Goal: Task Accomplishment & Management: Use online tool/utility

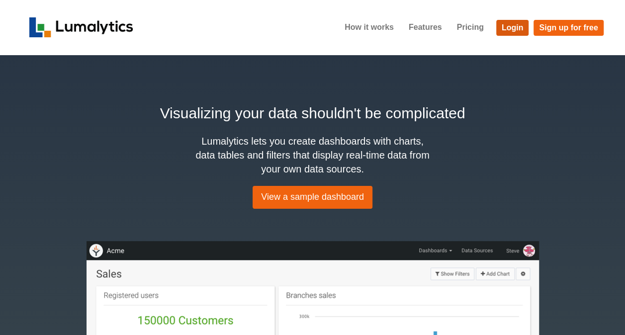
click at [515, 33] on link "Login" at bounding box center [512, 28] width 33 height 16
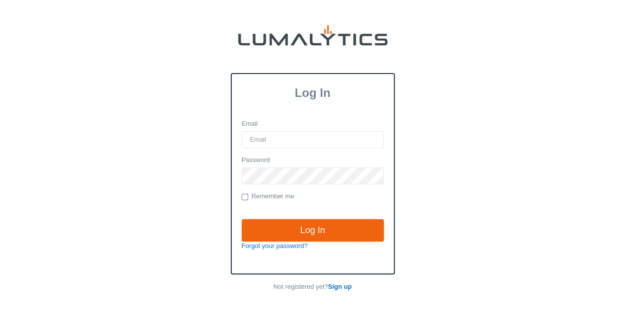
click at [283, 136] on input "Email" at bounding box center [312, 139] width 142 height 17
type input "[EMAIL_ADDRESS][DOMAIN_NAME]"
click at [241, 219] on input "Log In" at bounding box center [312, 230] width 142 height 23
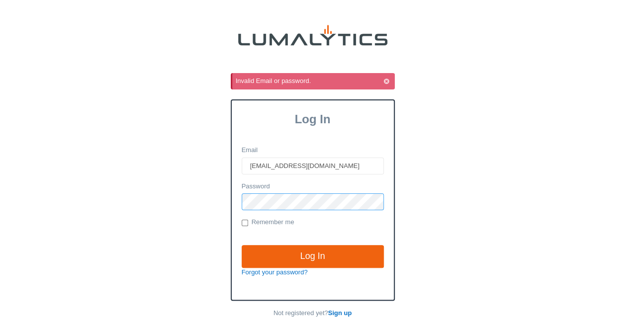
click at [241, 245] on input "Log In" at bounding box center [312, 256] width 142 height 23
click at [255, 168] on input "[EMAIL_ADDRESS][DOMAIN_NAME]" at bounding box center [312, 165] width 142 height 17
type input "[EMAIL_ADDRESS][DOMAIN_NAME]"
click at [241, 245] on input "Log In" at bounding box center [312, 256] width 142 height 23
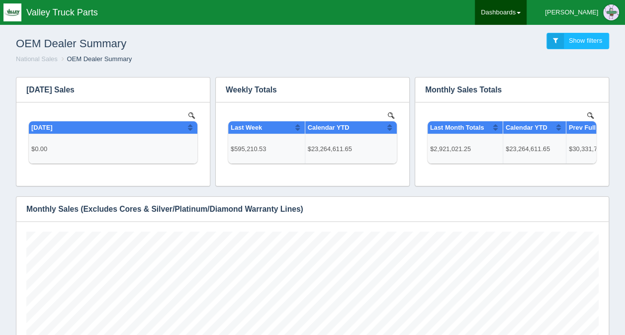
click at [526, 12] on link "Dashboards" at bounding box center [500, 12] width 52 height 25
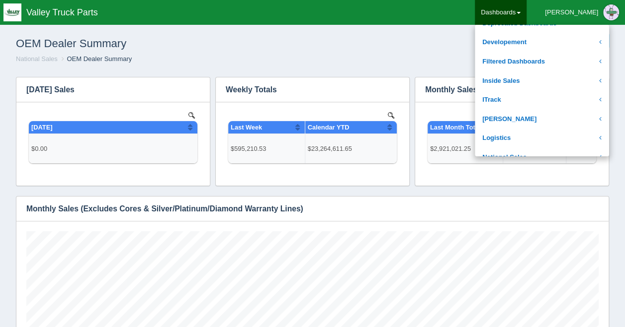
scroll to position [110, 0]
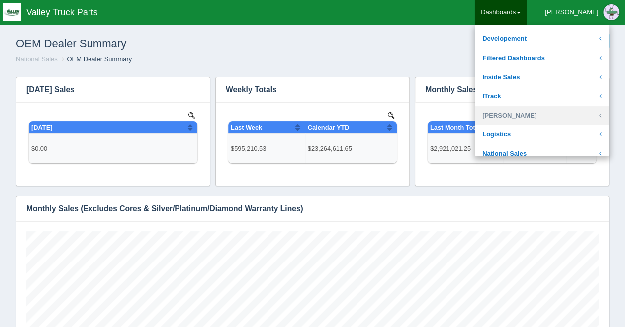
click at [551, 110] on link "Josh Goodale" at bounding box center [541, 115] width 134 height 19
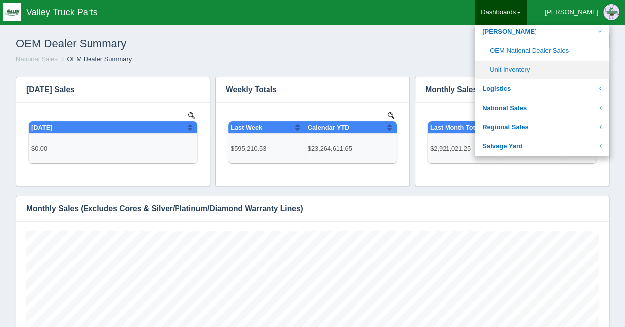
click at [557, 65] on link "Unit Inventory" at bounding box center [541, 70] width 134 height 19
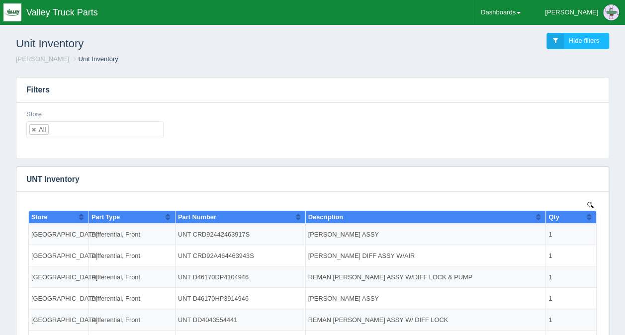
click at [157, 130] on ul "All" at bounding box center [94, 129] width 137 height 17
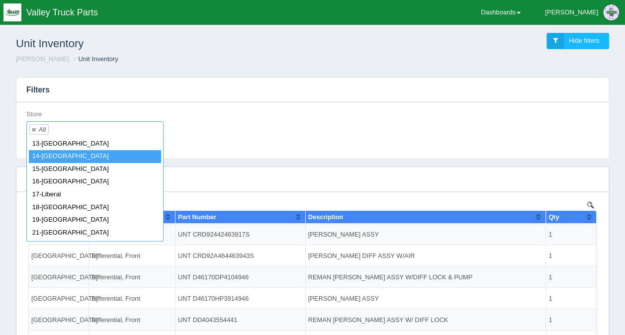
scroll to position [41, 0]
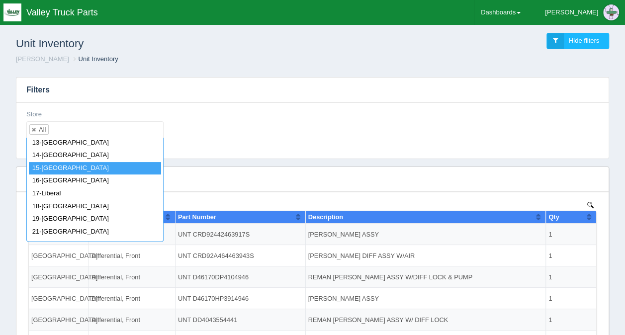
select select "15-Salt Lake City"
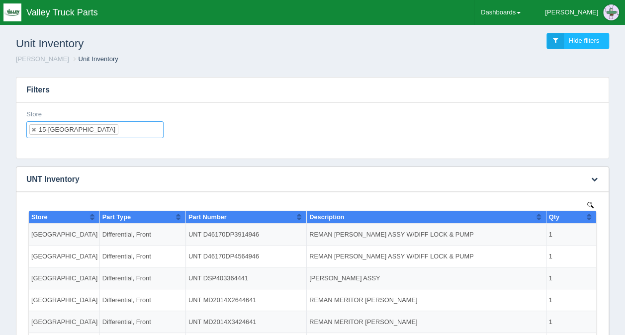
scroll to position [0, 0]
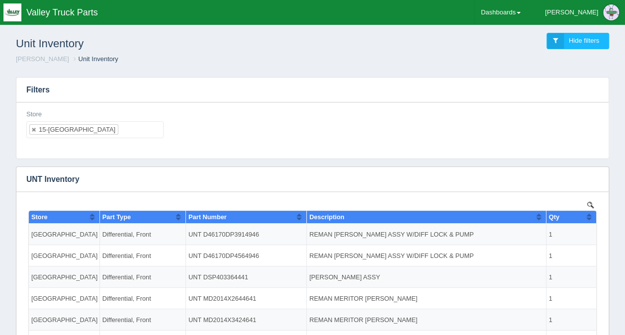
click at [122, 131] on ul "15-Salt Lake City" at bounding box center [94, 129] width 137 height 17
click at [35, 127] on link at bounding box center [34, 129] width 6 height 6
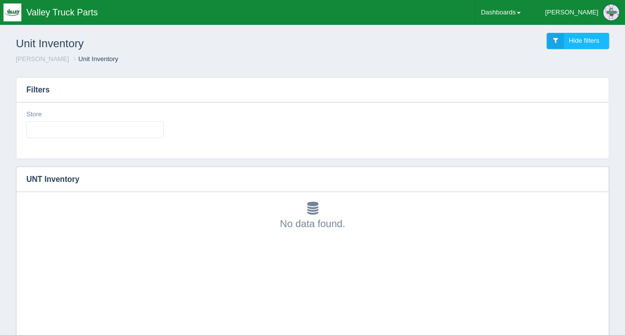
click at [43, 127] on input "text" at bounding box center [35, 130] width 17 height 16
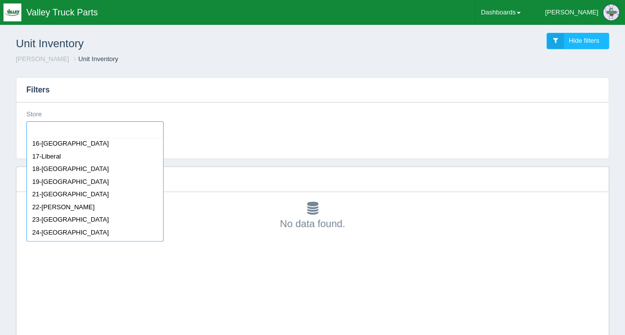
scroll to position [91, 0]
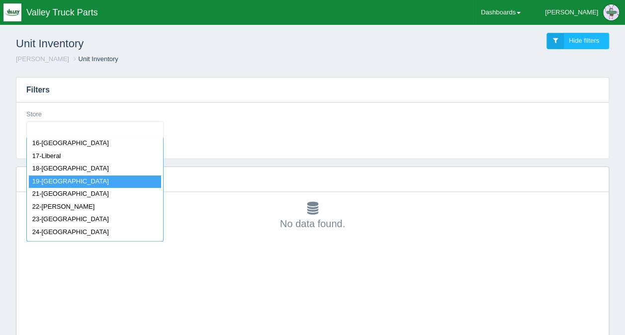
select select "19-Seattle"
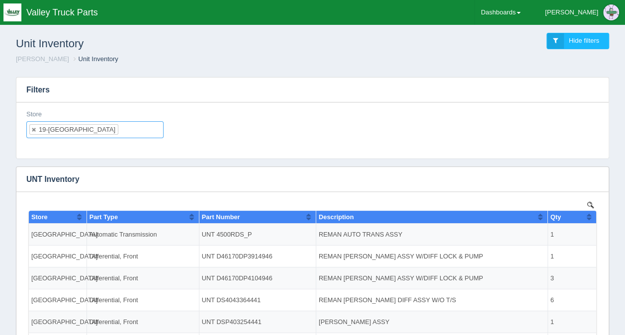
scroll to position [0, 0]
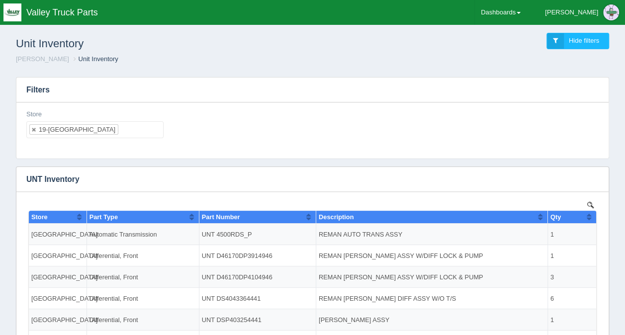
click at [87, 128] on ul "19-Seattle" at bounding box center [94, 129] width 137 height 17
click at [134, 122] on ul "19-Seattle 70-Coburg" at bounding box center [94, 136] width 137 height 31
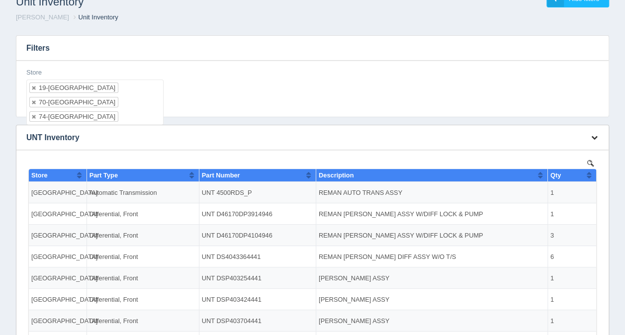
click at [596, 132] on button "button" at bounding box center [593, 137] width 13 height 15
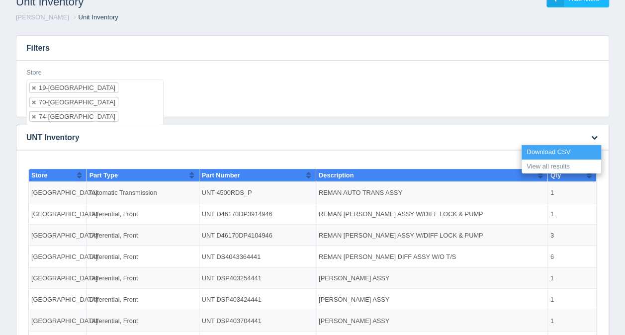
click at [563, 155] on link "Download CSV" at bounding box center [560, 152] width 79 height 14
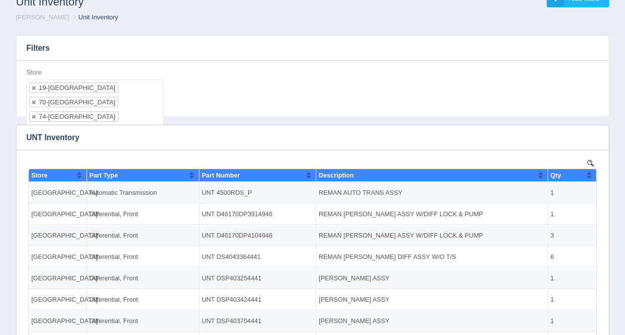
click at [397, 99] on div "Store 19-Seattle 70-Coburg 74-Portland All None 11-Dallas 12-Charlotte 13-Tri S…" at bounding box center [312, 86] width 580 height 36
click at [110, 102] on ul "19-Seattle 70-Coburg 74-Portland" at bounding box center [94, 102] width 137 height 46
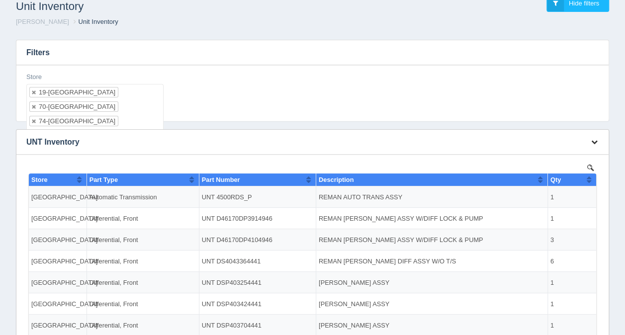
click at [595, 142] on icon "button" at bounding box center [594, 142] width 6 height 6
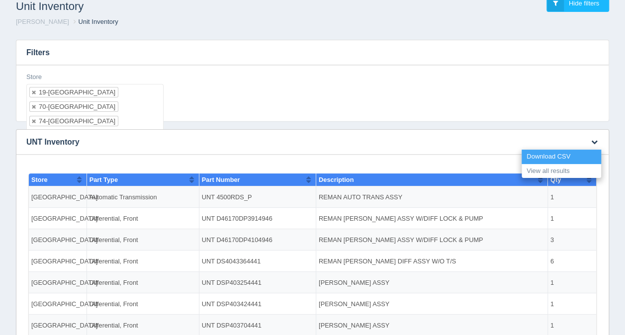
click at [560, 152] on link "Download CSV" at bounding box center [560, 157] width 79 height 14
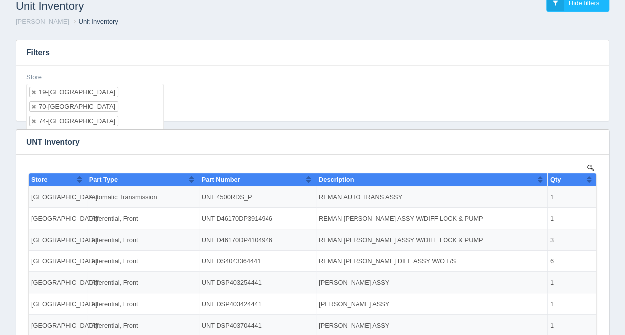
click at [390, 119] on div "Store 19-Seattle 70-Coburg 74-Portland 51-Roseburg All None 11-Dallas 12-Charlo…" at bounding box center [312, 93] width 592 height 56
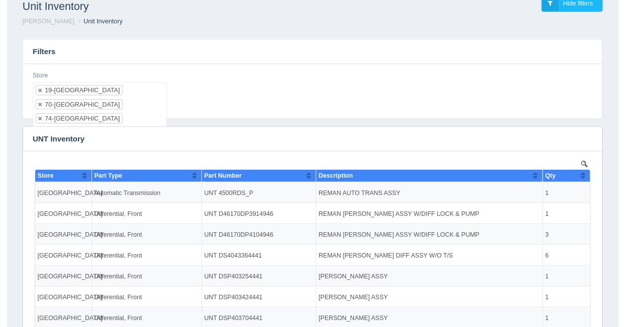
scroll to position [0, 0]
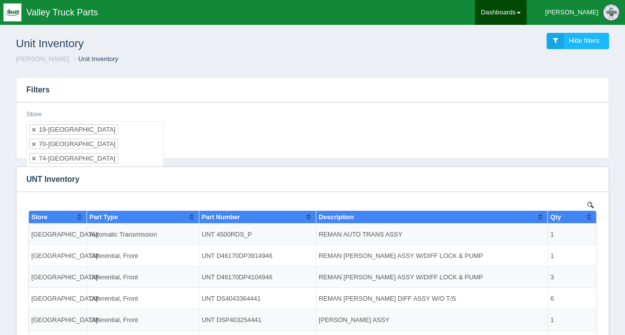
click at [526, 16] on link "Dashboards" at bounding box center [500, 12] width 52 height 25
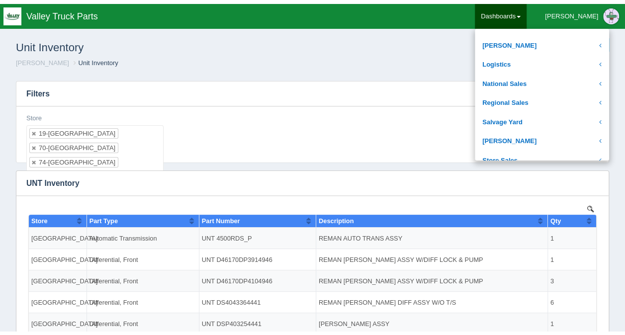
scroll to position [185, 0]
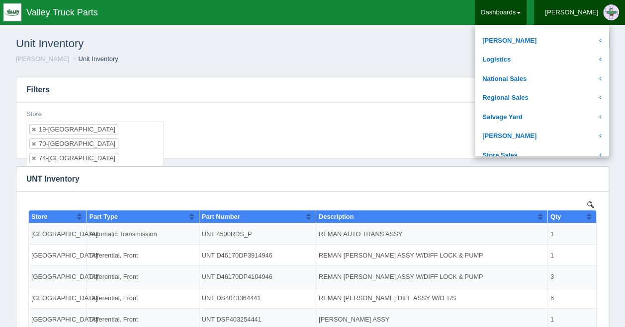
click at [592, 13] on div "Troy" at bounding box center [571, 12] width 53 height 20
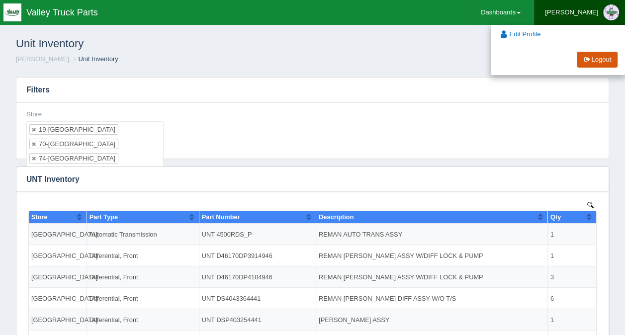
click at [602, 59] on link "Logout" at bounding box center [596, 60] width 41 height 16
